Goal: Transaction & Acquisition: Purchase product/service

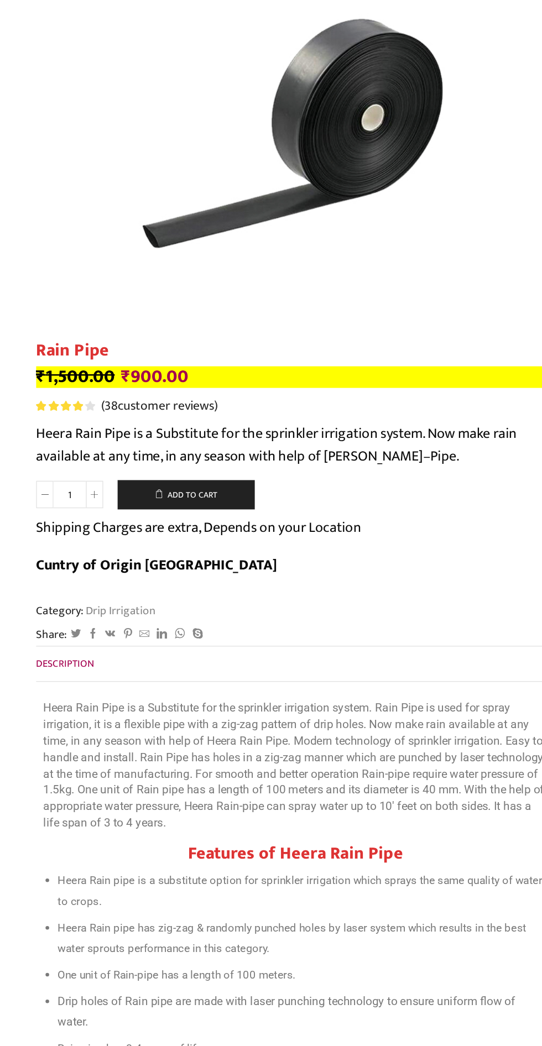
scroll to position [4, 0]
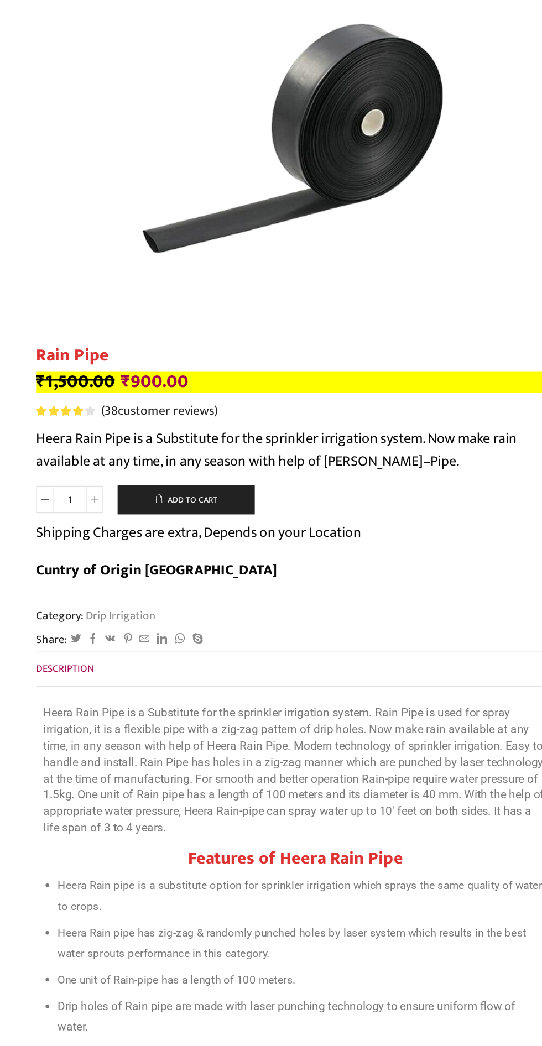
click at [116, 534] on icon at bounding box center [117, 535] width 6 height 6
type input "2"
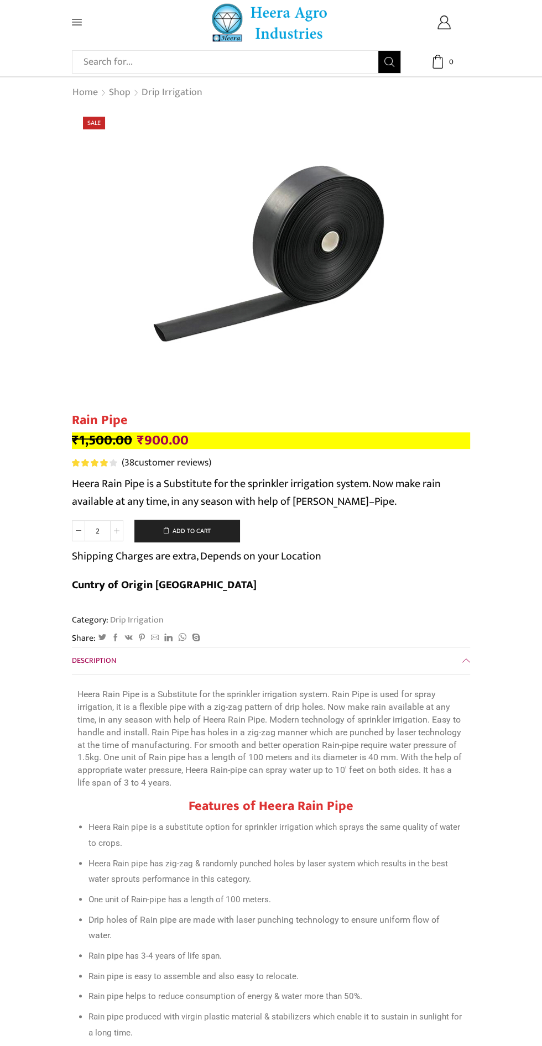
scroll to position [0, 0]
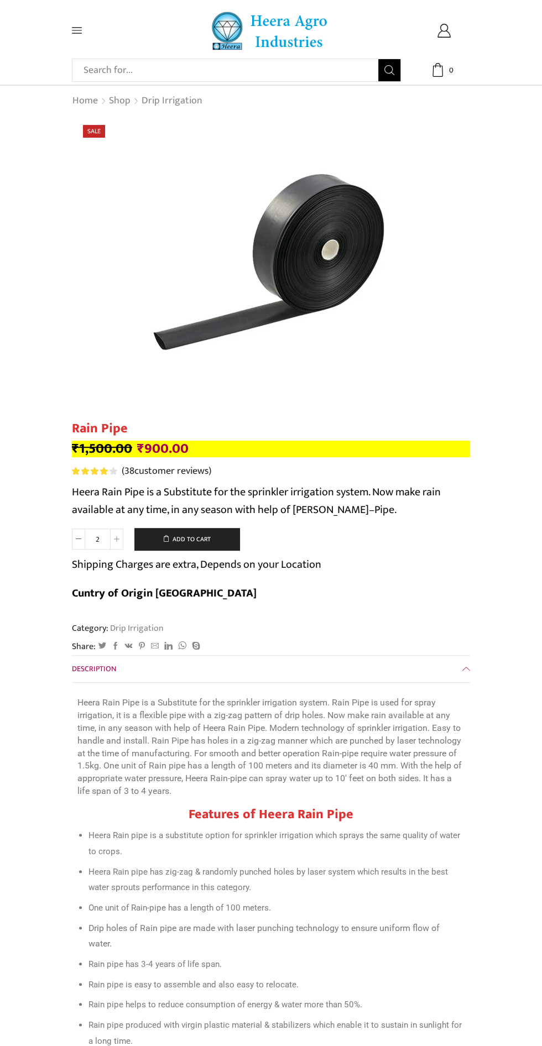
click at [357, 229] on img at bounding box center [271, 255] width 277 height 277
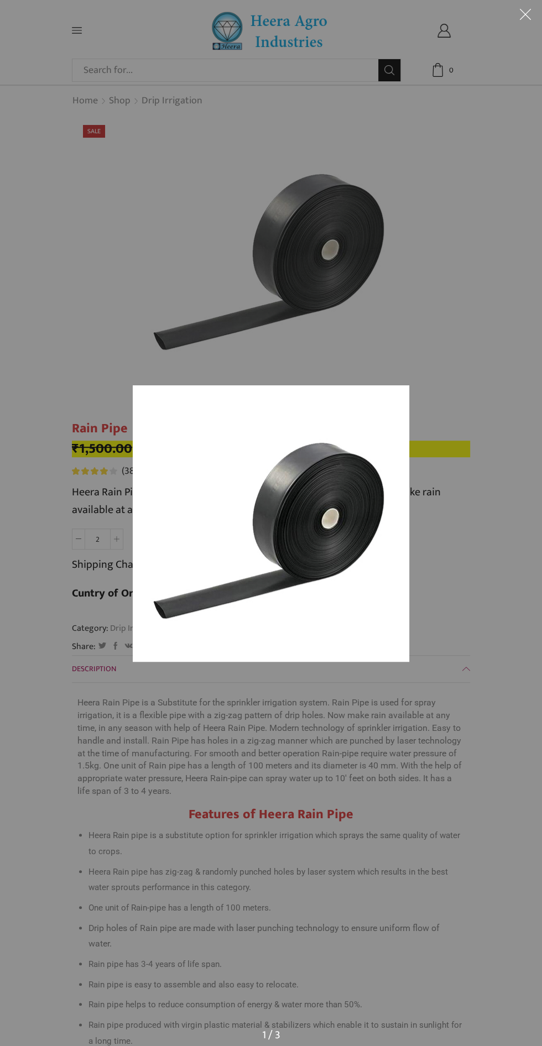
click at [392, 778] on div at bounding box center [271, 652] width 277 height 534
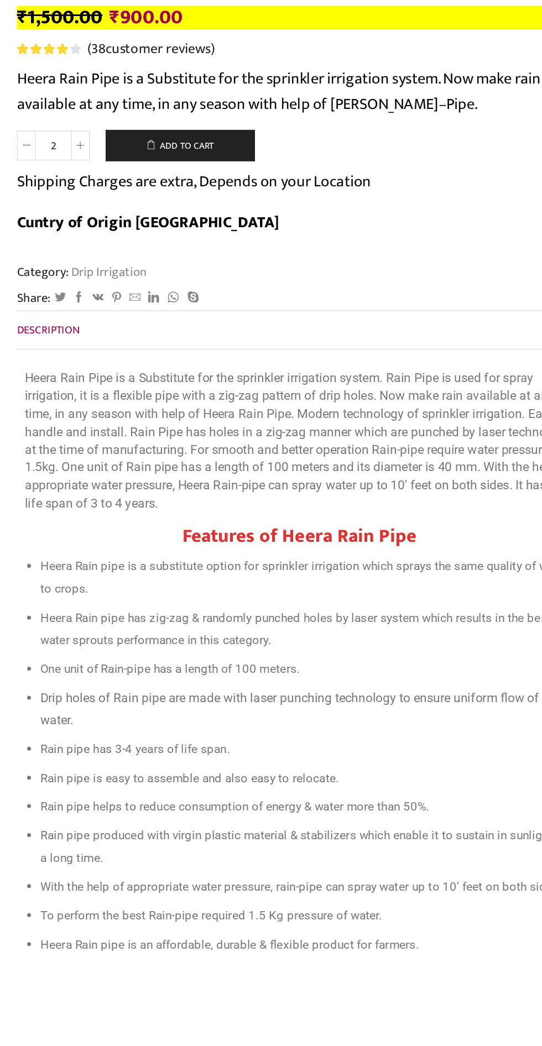
scroll to position [107, 0]
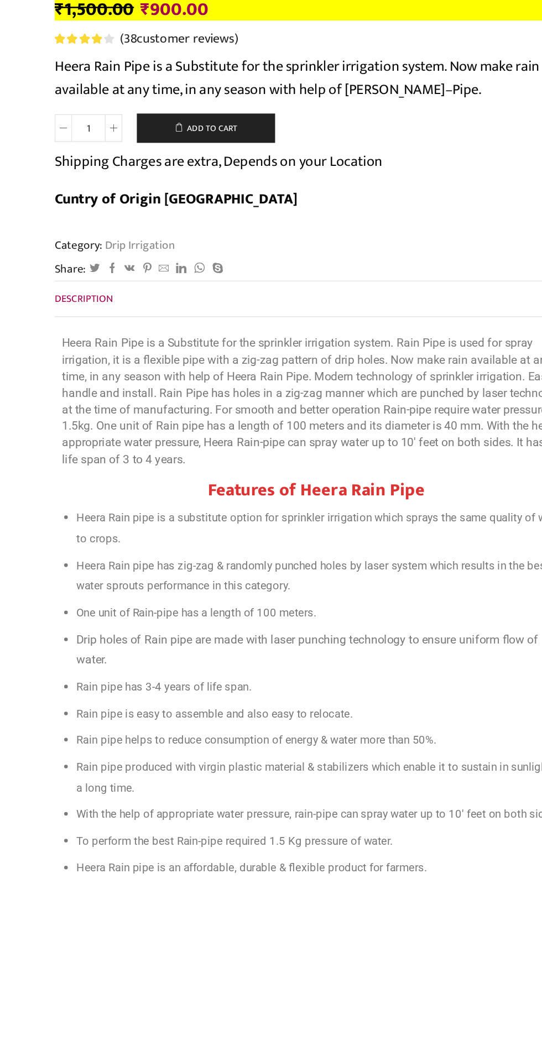
scroll to position [175, 0]
